Goal: Task Accomplishment & Management: Manage account settings

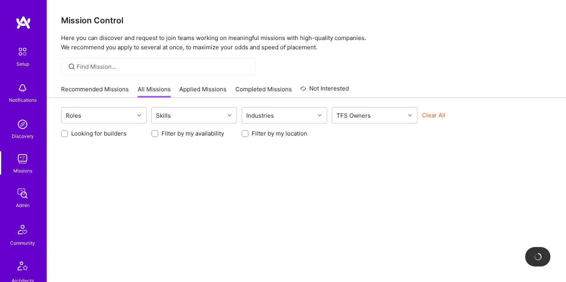
scroll to position [217, 0]
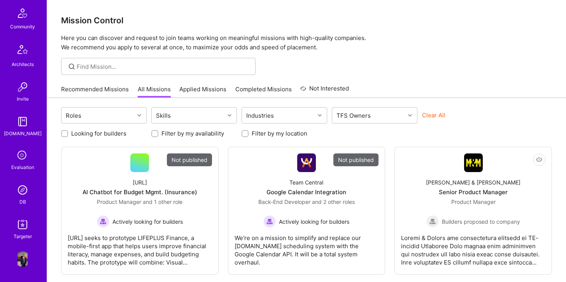
click at [19, 191] on img at bounding box center [23, 190] width 16 height 16
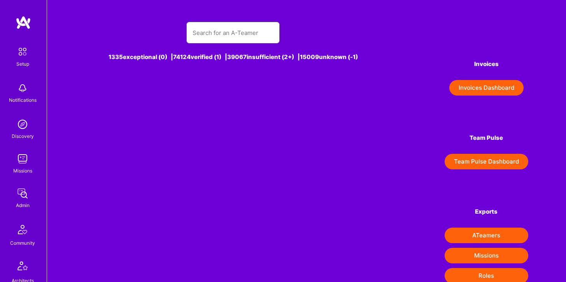
click at [217, 30] on input "text" at bounding box center [232, 33] width 81 height 20
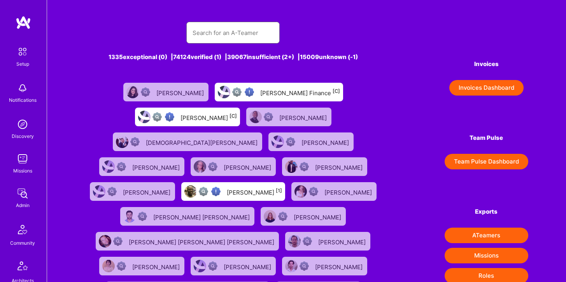
type input "B"
type input "a"
type input "Ben"
type input "j"
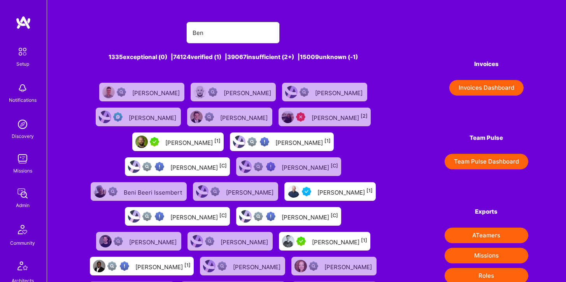
type input "Benjamin Elk"
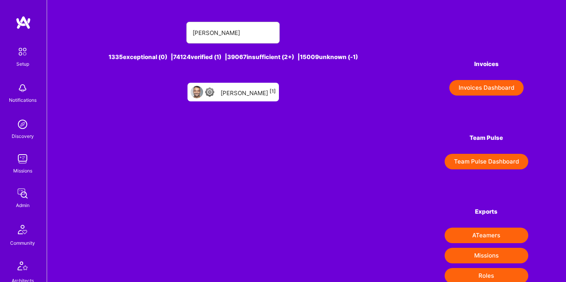
click at [231, 95] on div "Benjamin Elkrieff [1]" at bounding box center [247, 92] width 55 height 10
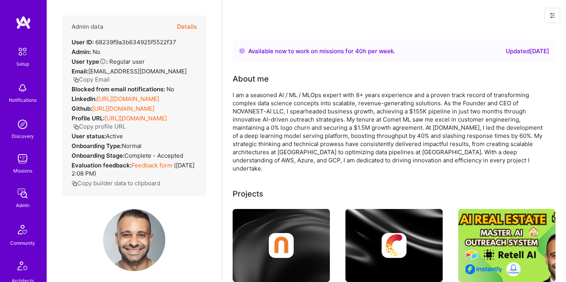
click at [188, 22] on button "Details" at bounding box center [187, 27] width 20 height 23
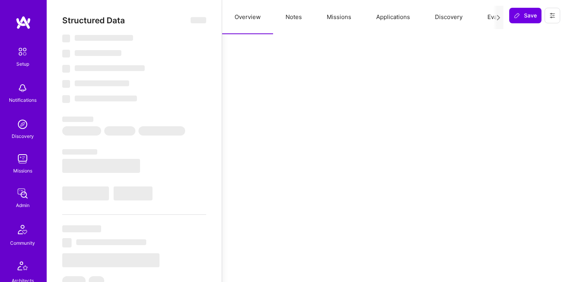
select select "Right Now"
select select "4"
select select "6"
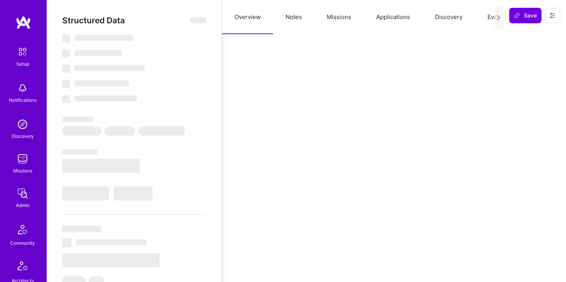
select select "US"
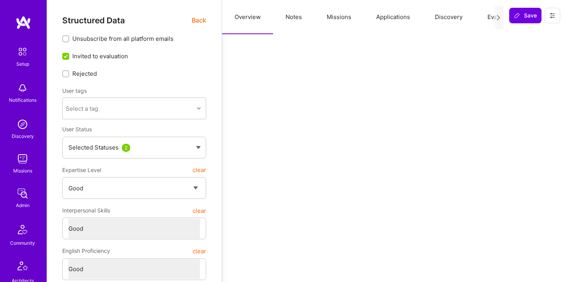
click at [342, 16] on button "Missions" at bounding box center [338, 17] width 49 height 34
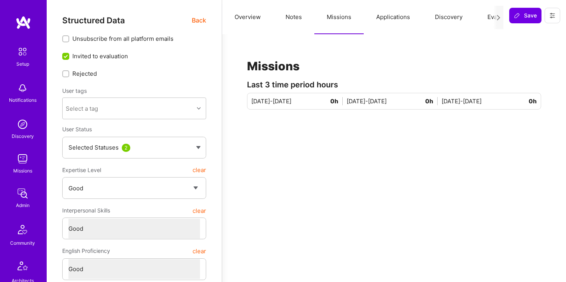
click at [293, 17] on button "Notes" at bounding box center [293, 17] width 41 height 34
type textarea "x"
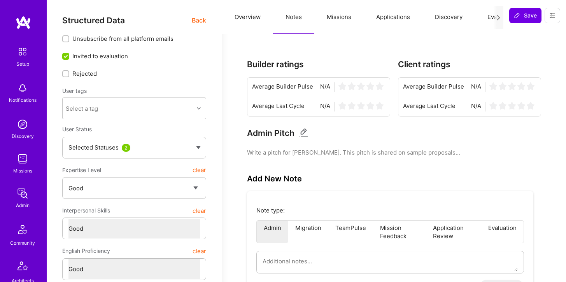
click at [375, 17] on button "Applications" at bounding box center [393, 17] width 59 height 34
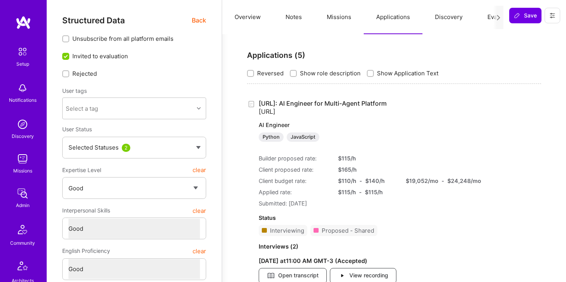
click at [292, 107] on link "Steelbay.ai: AI Engineer for Multi-Agent Platform Steelbay.ai AI Engineer Pytho…" at bounding box center [361, 121] width 205 height 42
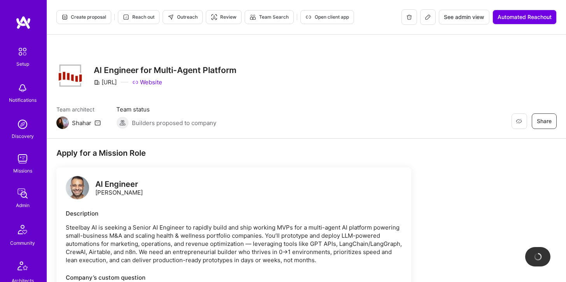
click at [427, 21] on button at bounding box center [428, 17] width 16 height 16
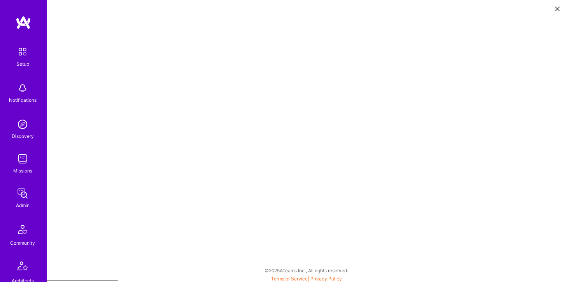
scroll to position [2, 0]
